Goal: Task Accomplishment & Management: Manage account settings

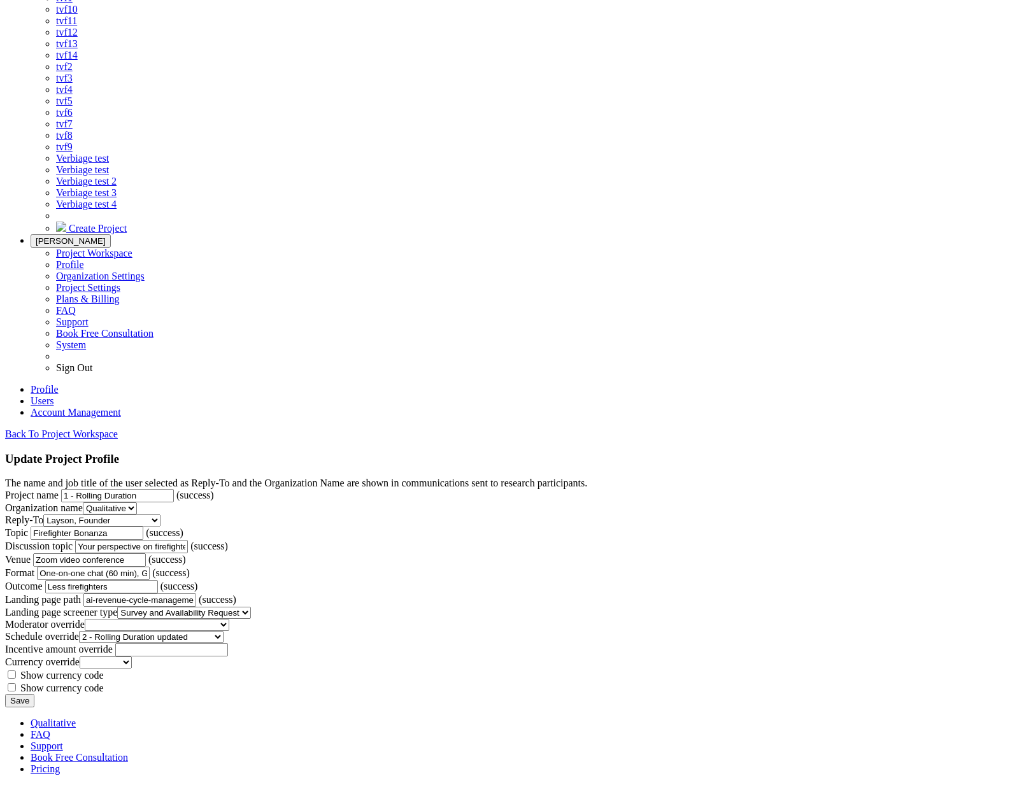
scroll to position [743, 0]
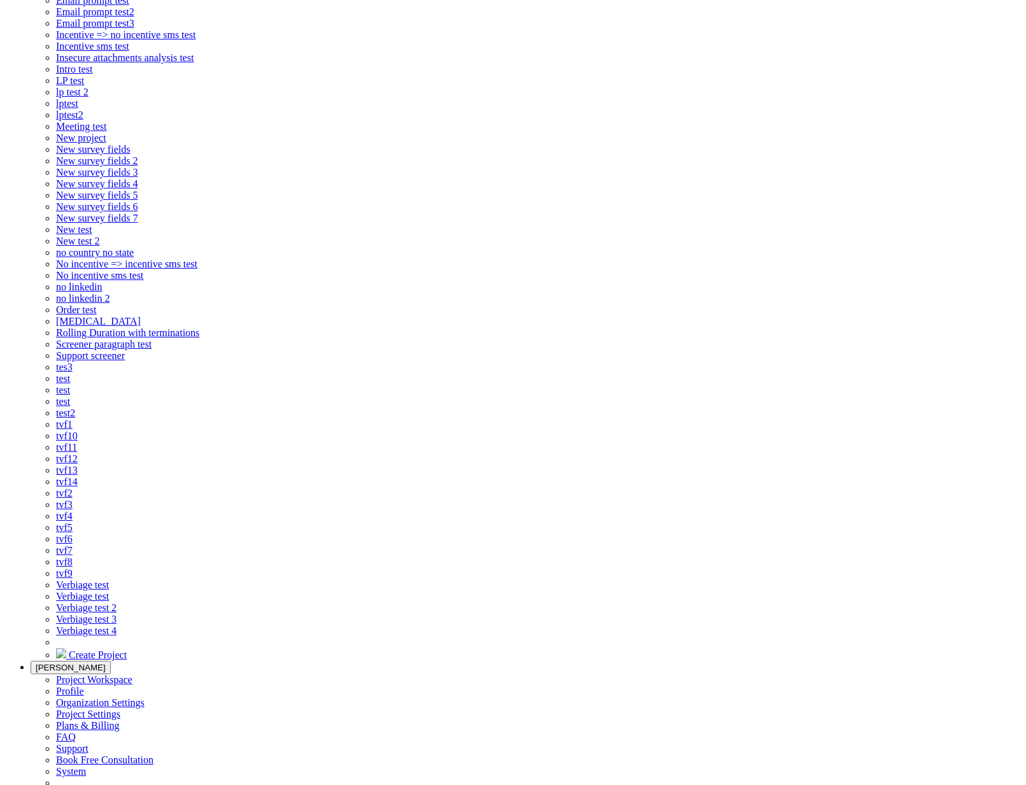
scroll to position [743, 0]
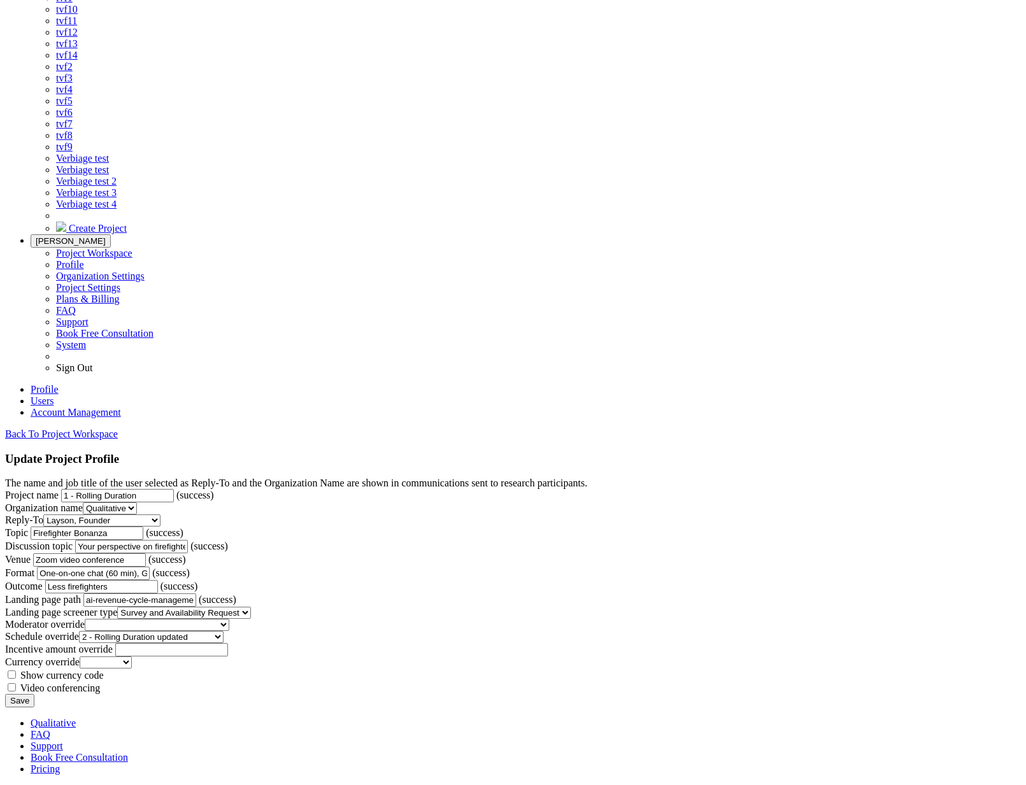
click at [101, 683] on span "Video conferencing" at bounding box center [60, 688] width 80 height 11
click at [16, 683] on input "Video conferencing" at bounding box center [12, 687] width 8 height 8
checkbox input "true"
click at [392, 648] on form "The name and job title of the user selected as Reply-To and the Organization Na…" at bounding box center [513, 593] width 1016 height 230
